Goal: Task Accomplishment & Management: Manage account settings

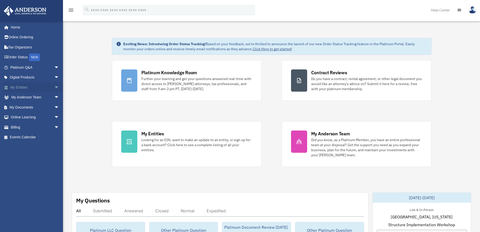
click at [36, 87] on link "My Entities arrow_drop_down" at bounding box center [35, 87] width 63 height 10
click at [54, 87] on span "arrow_drop_down" at bounding box center [59, 87] width 10 height 10
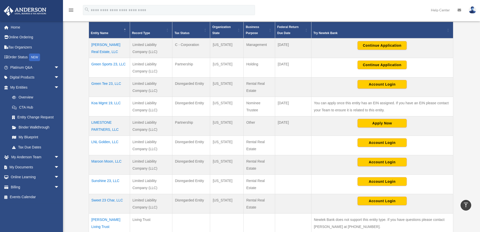
scroll to position [101, 0]
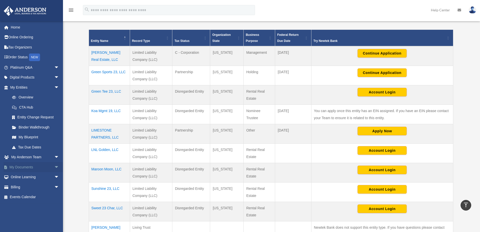
click at [35, 167] on link "My Documents arrow_drop_down" at bounding box center [35, 167] width 63 height 10
click at [54, 167] on span "arrow_drop_down" at bounding box center [59, 167] width 10 height 10
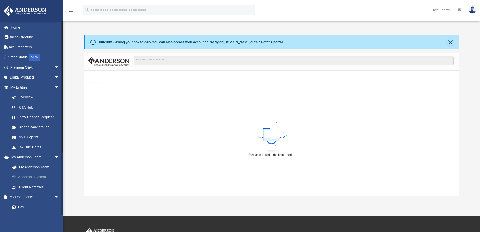
click at [40, 177] on link "Anderson System" at bounding box center [37, 177] width 60 height 10
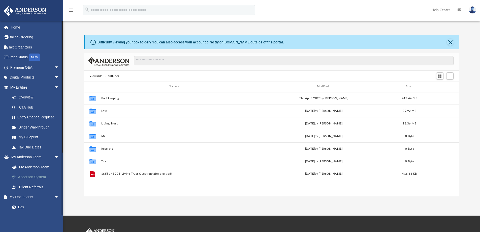
scroll to position [111, 372]
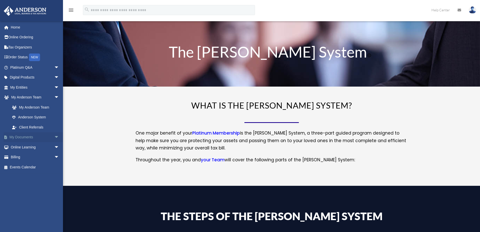
click at [35, 139] on link "My Documents arrow_drop_down" at bounding box center [35, 137] width 63 height 10
click at [54, 137] on span "arrow_drop_down" at bounding box center [59, 137] width 10 height 10
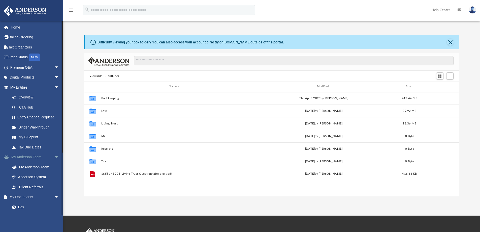
scroll to position [111, 372]
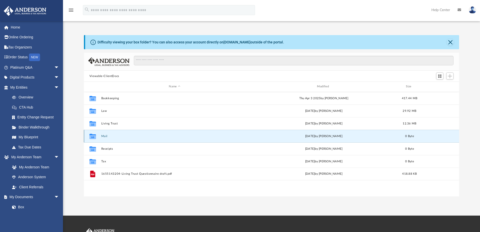
click at [105, 137] on button "Mail" at bounding box center [174, 135] width 147 height 3
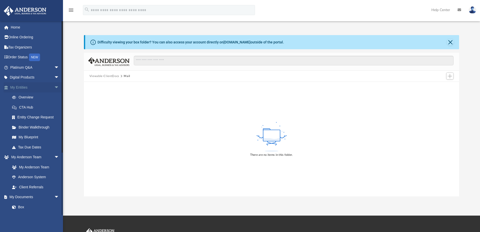
click at [25, 88] on link "My Entities arrow_drop_down" at bounding box center [35, 87] width 63 height 10
click at [27, 135] on link "My Blueprint" at bounding box center [37, 137] width 60 height 10
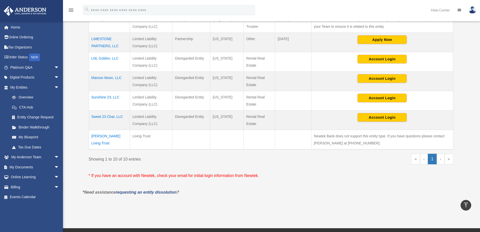
scroll to position [202, 0]
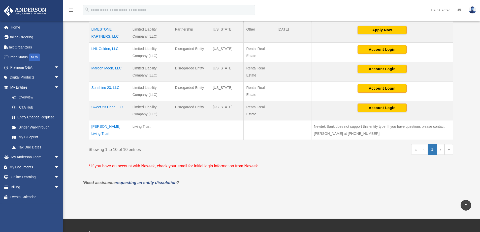
click at [442, 148] on link "›" at bounding box center [441, 149] width 8 height 11
click at [28, 107] on link "CTA Hub" at bounding box center [37, 107] width 60 height 10
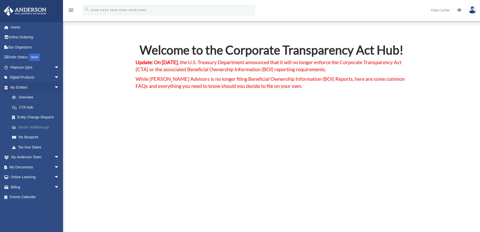
click at [26, 126] on link "Binder Walkthrough" at bounding box center [37, 127] width 60 height 10
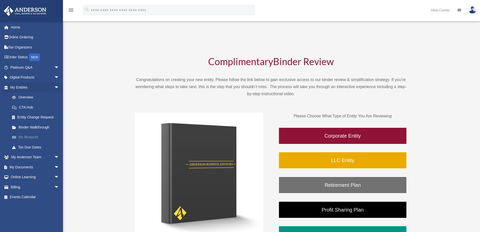
click at [26, 137] on link "My Blueprint" at bounding box center [37, 137] width 60 height 10
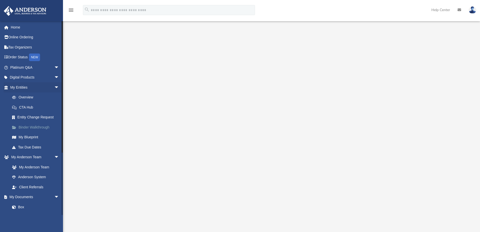
click at [31, 127] on link "Binder Walkthrough" at bounding box center [37, 127] width 60 height 10
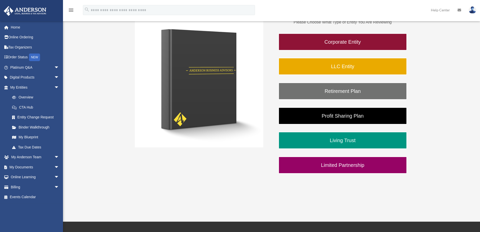
scroll to position [101, 0]
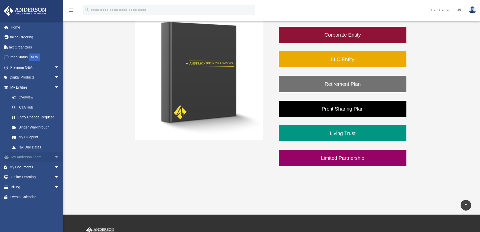
click at [33, 157] on link "My [PERSON_NAME] Team arrow_drop_down" at bounding box center [35, 157] width 63 height 10
click at [54, 158] on span "arrow_drop_down" at bounding box center [59, 157] width 10 height 10
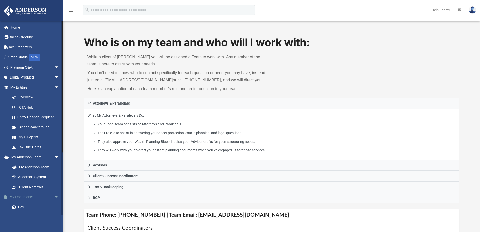
click at [54, 198] on span "arrow_drop_down" at bounding box center [59, 197] width 10 height 10
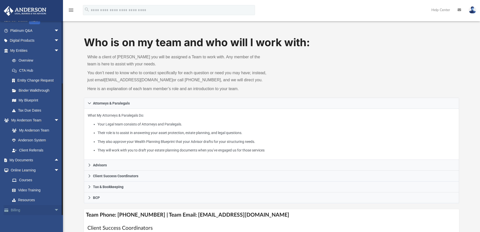
scroll to position [48, 0]
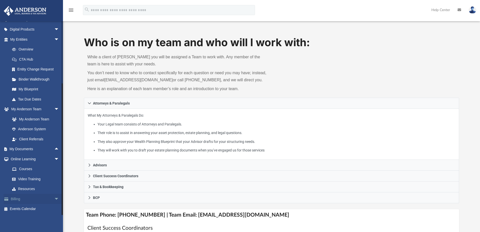
click at [54, 198] on span "arrow_drop_down" at bounding box center [59, 199] width 10 height 10
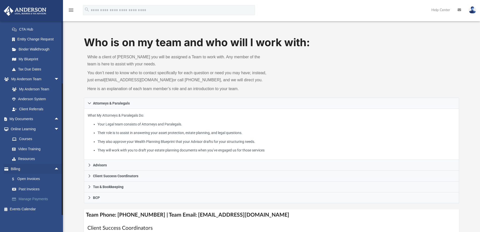
scroll to position [78, 0]
click at [36, 198] on link "Manage Payments" at bounding box center [37, 199] width 60 height 10
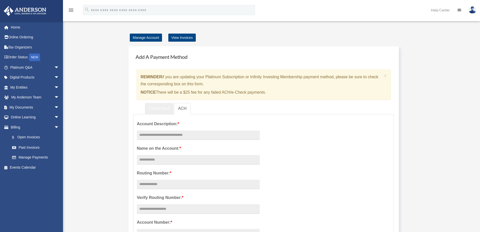
click at [158, 108] on link "Credit Card" at bounding box center [159, 108] width 29 height 11
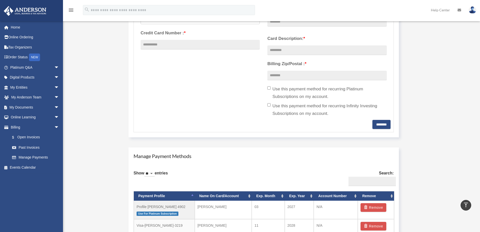
scroll to position [227, 0]
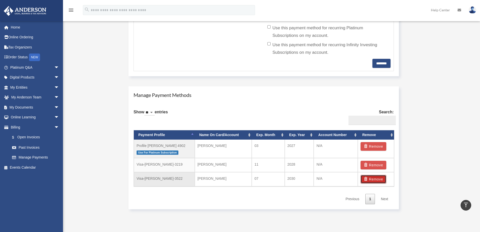
click at [370, 181] on button "Remove" at bounding box center [374, 179] width 26 height 9
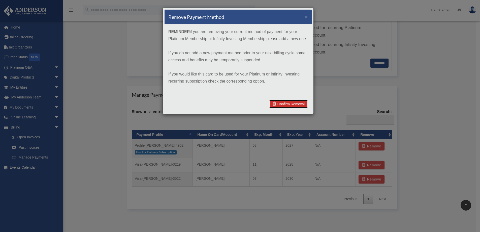
click at [288, 103] on link "Confirm Removal" at bounding box center [288, 104] width 39 height 9
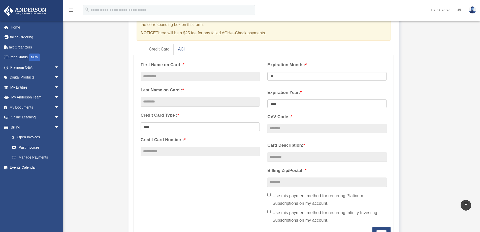
scroll to position [0, 0]
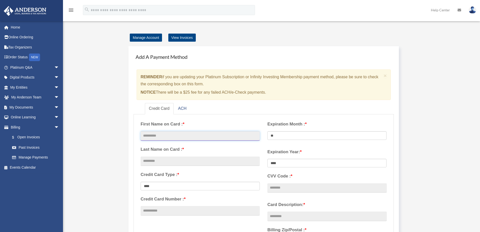
click at [165, 136] on input "text" at bounding box center [200, 136] width 119 height 10
type input "*******"
type input "****"
select select "**********"
type input "**********"
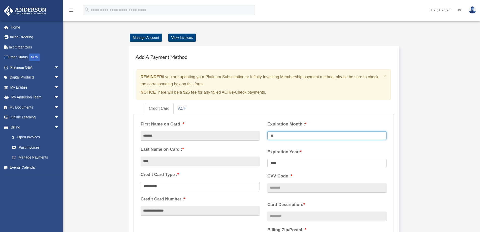
select select "**"
select select "****"
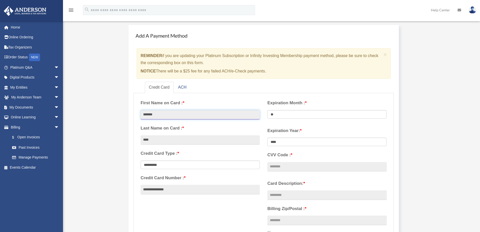
scroll to position [76, 0]
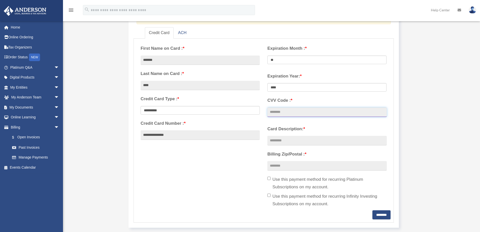
click at [303, 111] on input "CVV Code : *" at bounding box center [326, 112] width 119 height 10
type input "***"
click at [301, 138] on input "Card Description: *" at bounding box center [326, 141] width 119 height 10
type input "*"
type input "********"
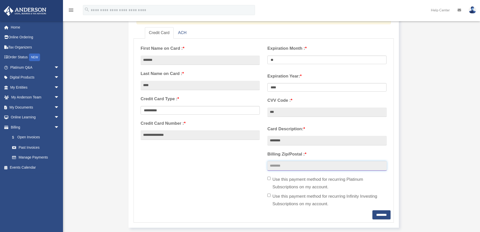
click at [294, 166] on input "Billing Zip/Postal : *" at bounding box center [326, 166] width 119 height 10
type input "*****"
click at [305, 179] on label "Use this payment method for recurring Platinum Subscriptions on my account." at bounding box center [326, 182] width 119 height 15
click at [376, 217] on input "********" at bounding box center [382, 214] width 18 height 9
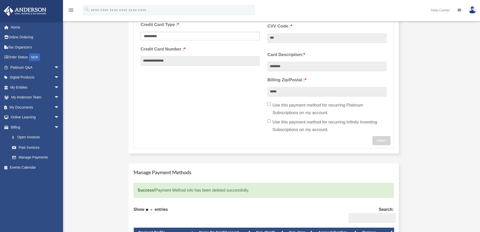
scroll to position [277, 0]
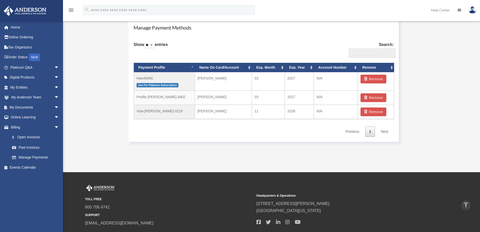
scroll to position [302, 0]
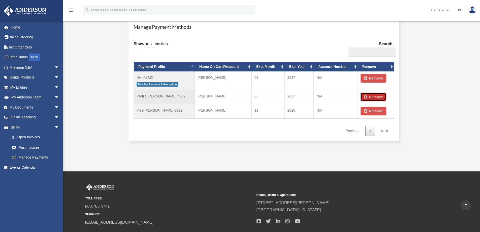
click at [375, 96] on button "Remove" at bounding box center [374, 97] width 26 height 9
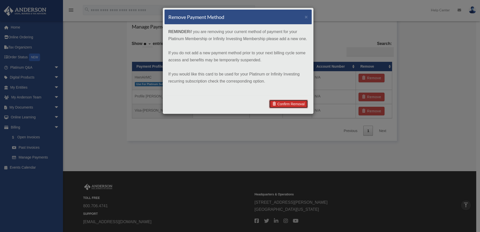
click at [294, 104] on link "Confirm Removal" at bounding box center [288, 104] width 39 height 9
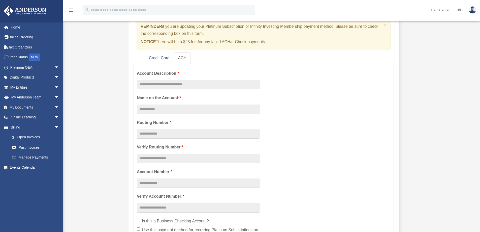
scroll to position [0, 0]
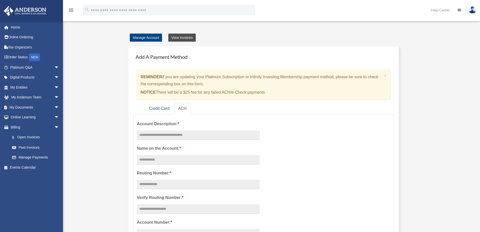
click at [172, 37] on link "View Invoices" at bounding box center [181, 38] width 27 height 8
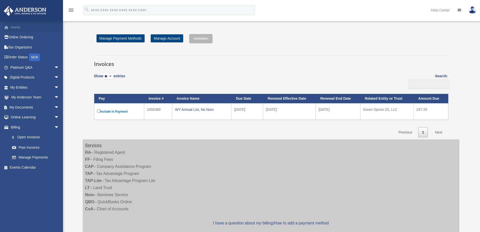
click at [14, 27] on link "Home" at bounding box center [35, 27] width 63 height 10
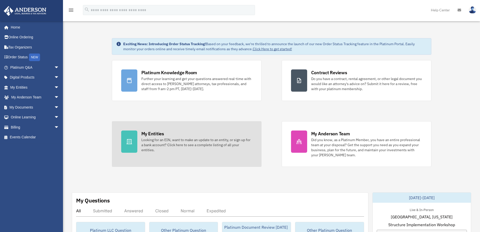
click at [172, 145] on div "Looking for an EIN, want to make an update to an entity, or sign up for a bank …" at bounding box center [196, 144] width 111 height 15
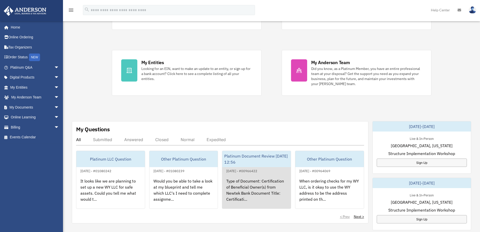
scroll to position [126, 0]
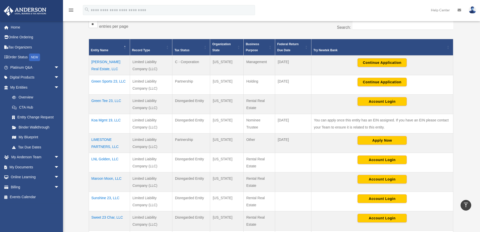
scroll to position [50, 0]
